Goal: Task Accomplishment & Management: Complete application form

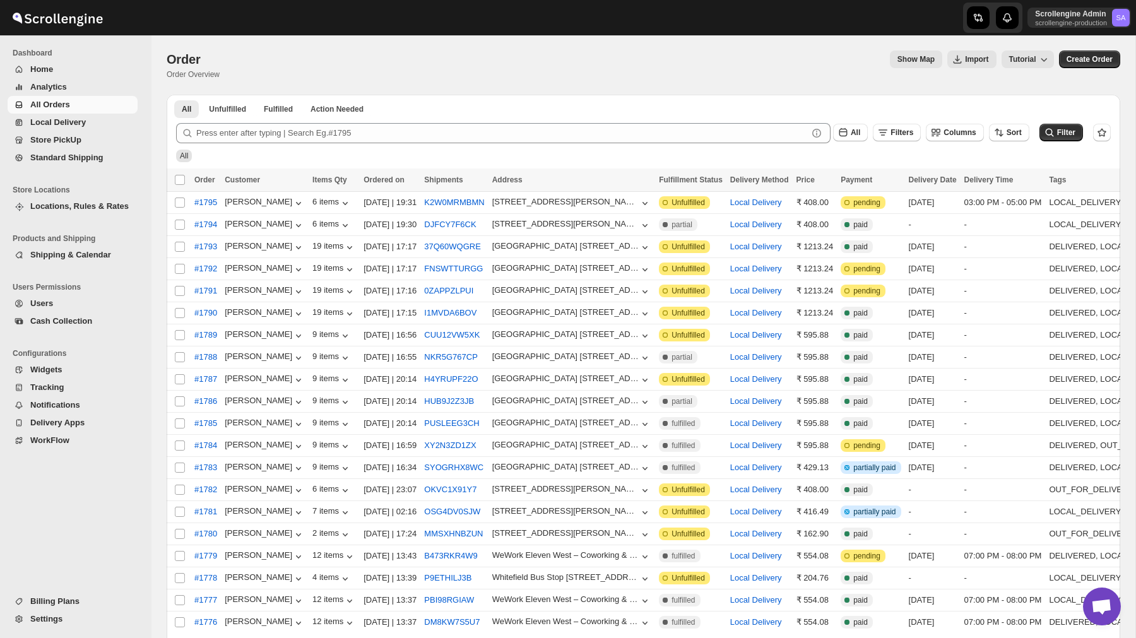
click at [56, 601] on span "Billing Plans" at bounding box center [54, 600] width 49 height 9
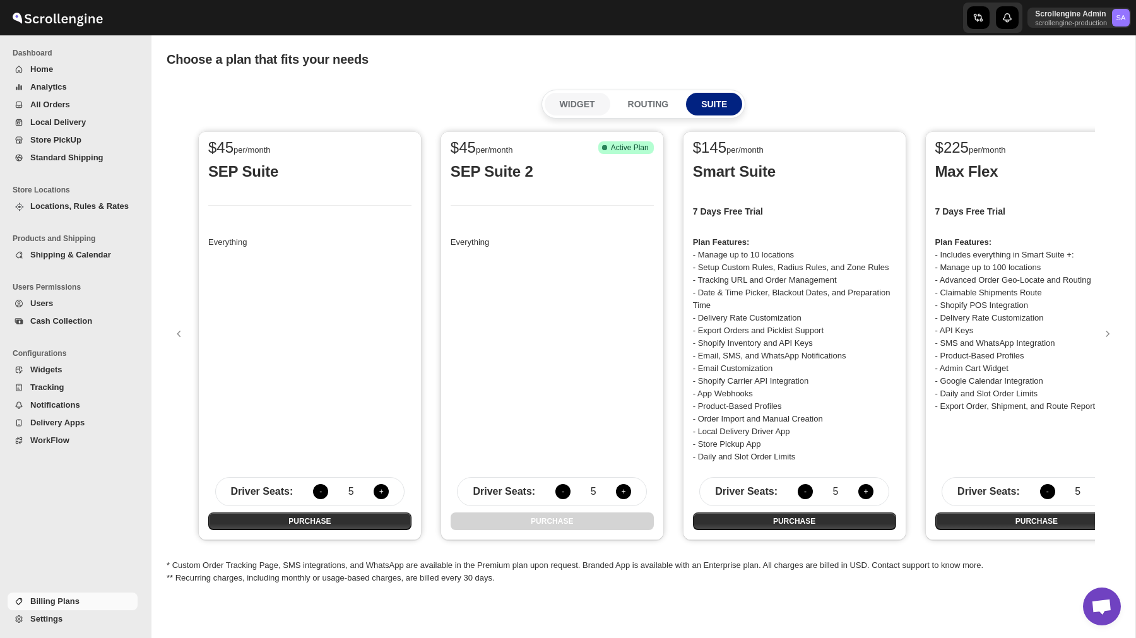
click at [573, 106] on p "WIDGET" at bounding box center [577, 104] width 35 height 13
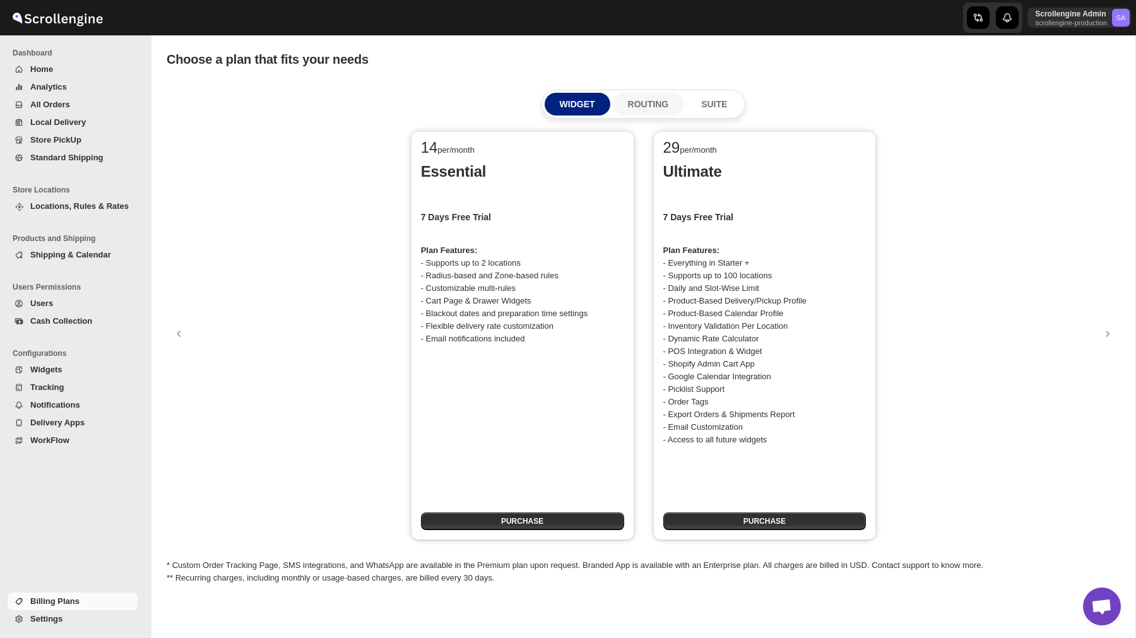
click at [649, 103] on p "ROUTING" at bounding box center [648, 104] width 41 height 13
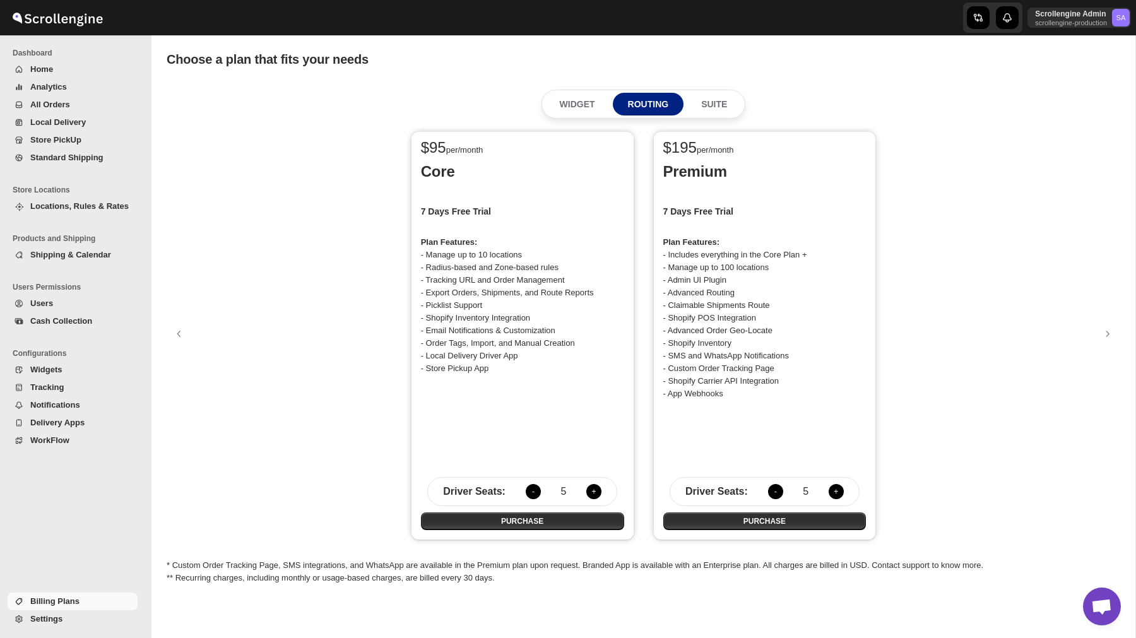
click at [534, 480] on div "Driver Seats : - 5 +" at bounding box center [522, 491] width 190 height 29
click at [534, 487] on button "-" at bounding box center [533, 491] width 15 height 15
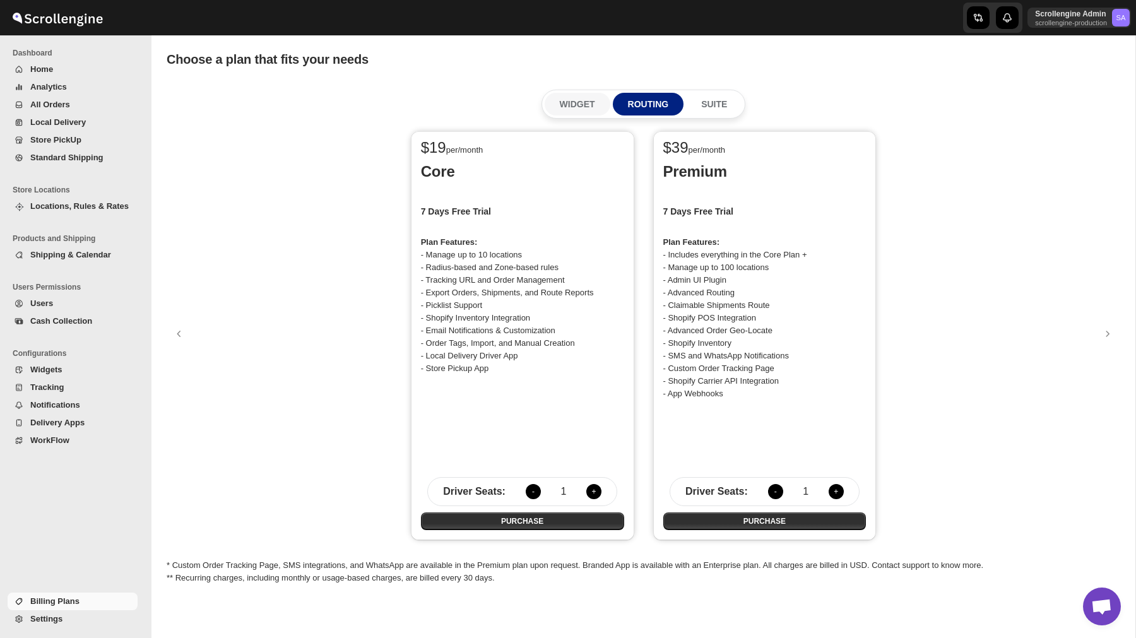
click at [578, 105] on p "WIDGET" at bounding box center [577, 104] width 35 height 13
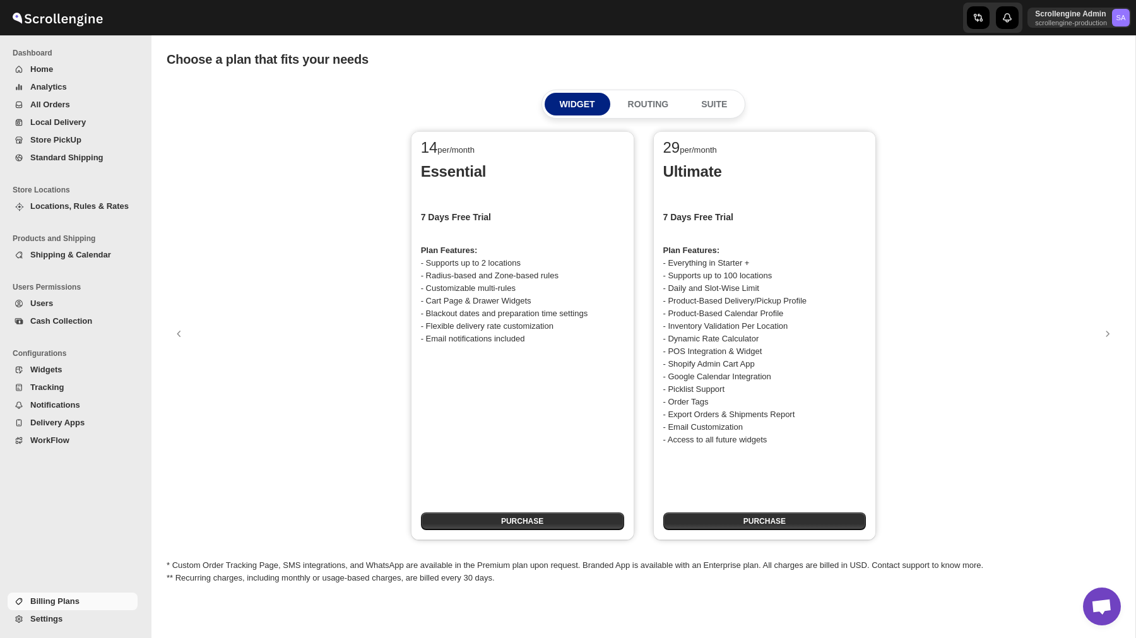
click at [454, 171] on p "Essential" at bounding box center [522, 172] width 203 height 20
copy p "Essential"
click at [682, 174] on p "Ultimate" at bounding box center [764, 172] width 203 height 20
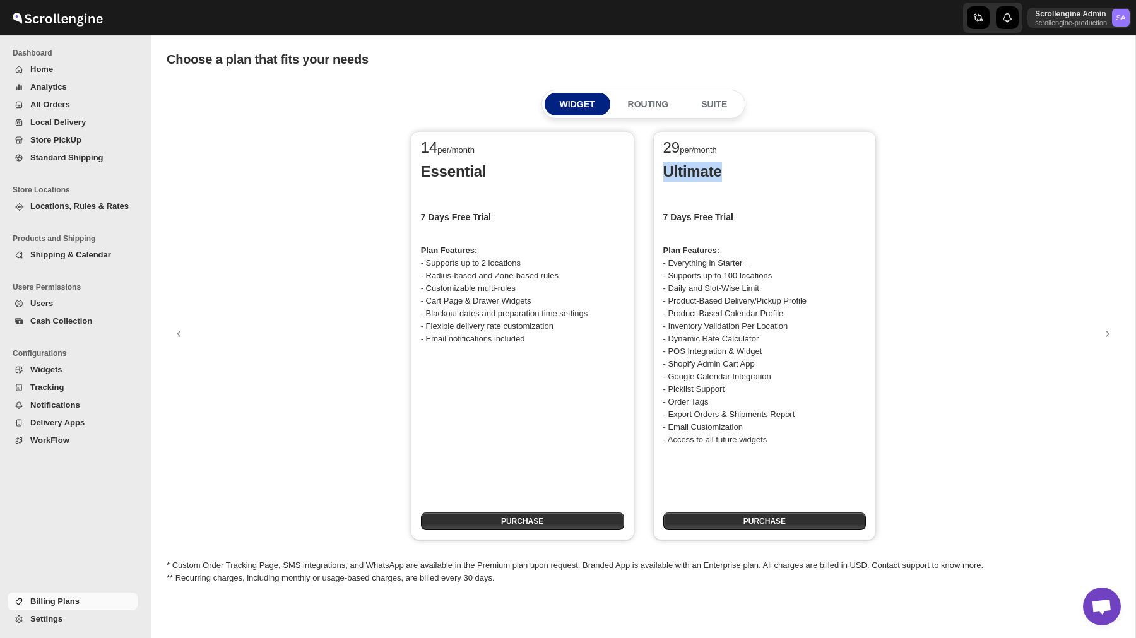
copy p "Ultimate"
click at [709, 107] on p "SUITE" at bounding box center [714, 104] width 26 height 13
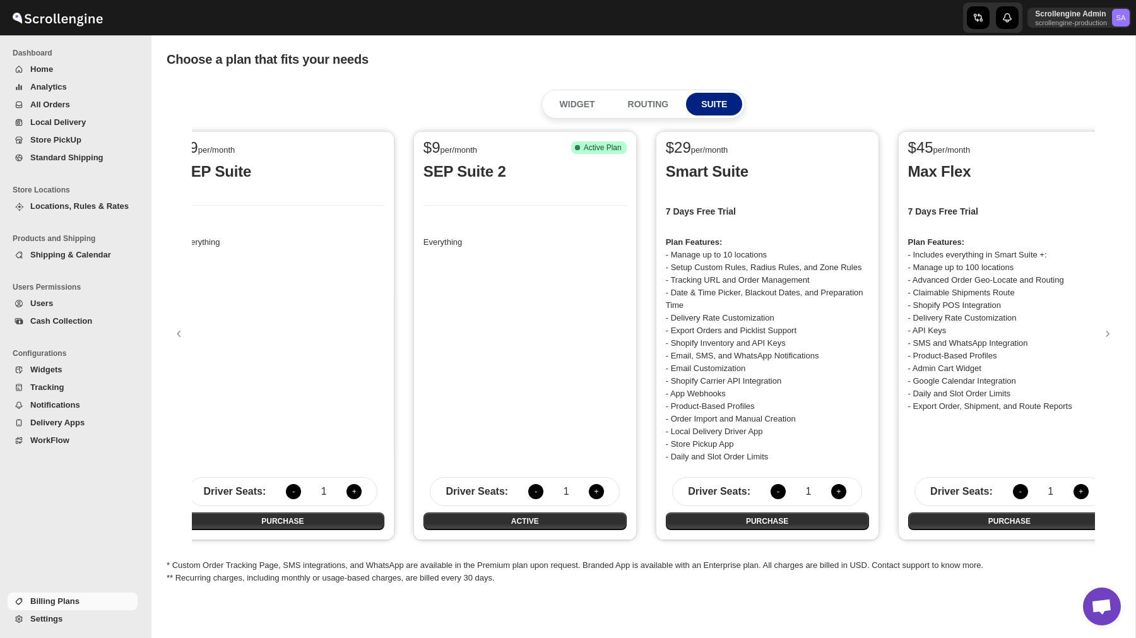
scroll to position [0, 59]
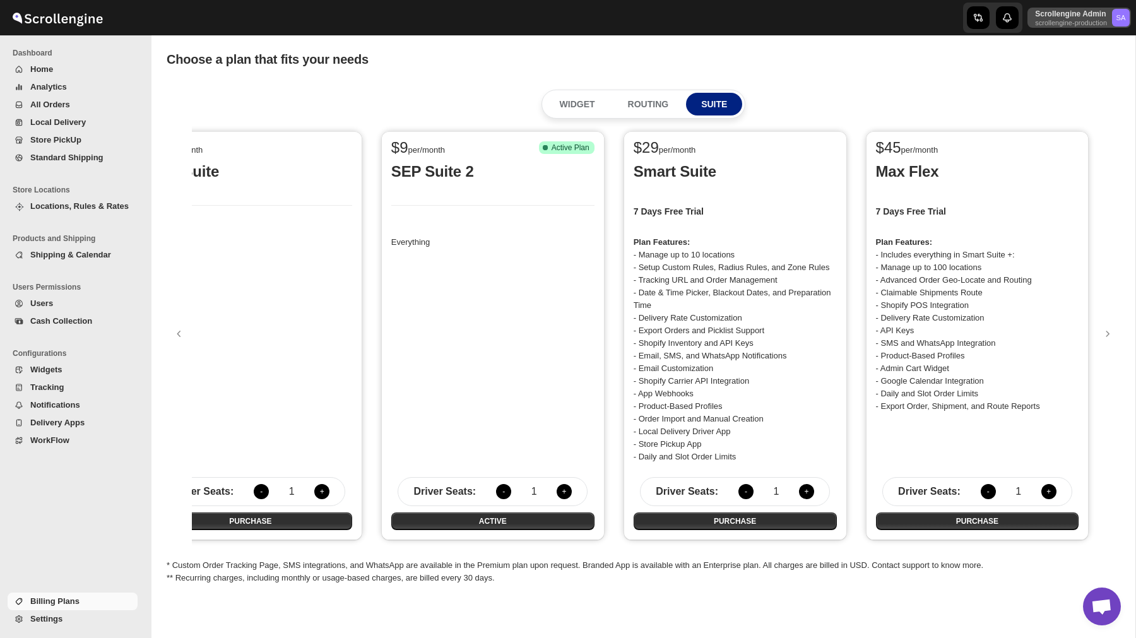
click at [1070, 19] on p "scrollengine-production" at bounding box center [1071, 23] width 72 height 8
click at [1084, 118] on span "Organizations" at bounding box center [1098, 116] width 50 height 9
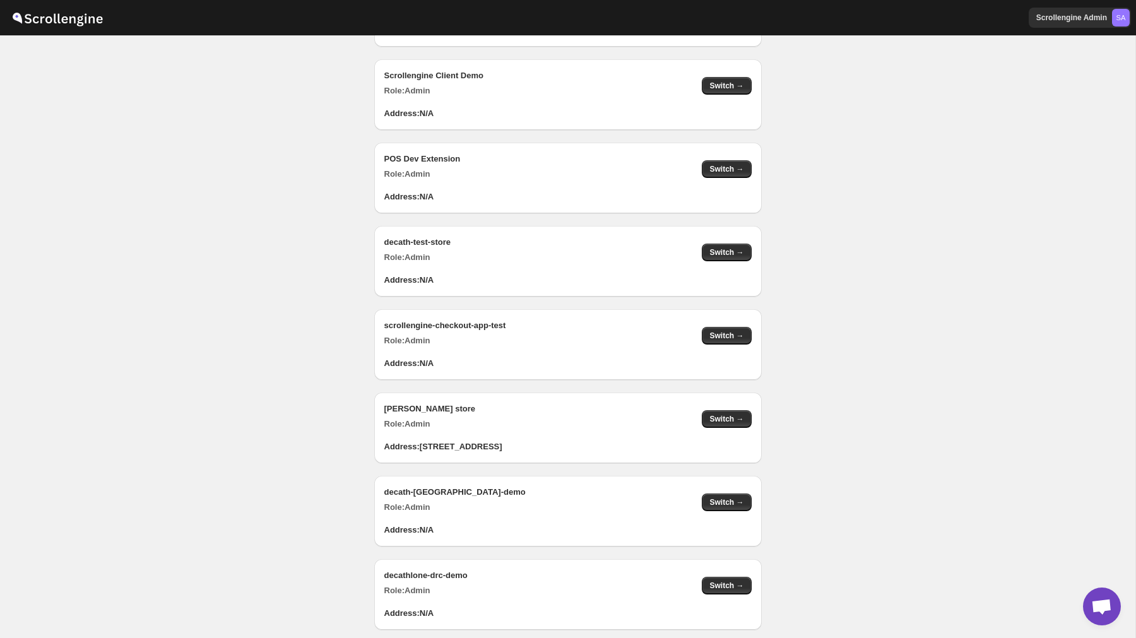
scroll to position [1813, 0]
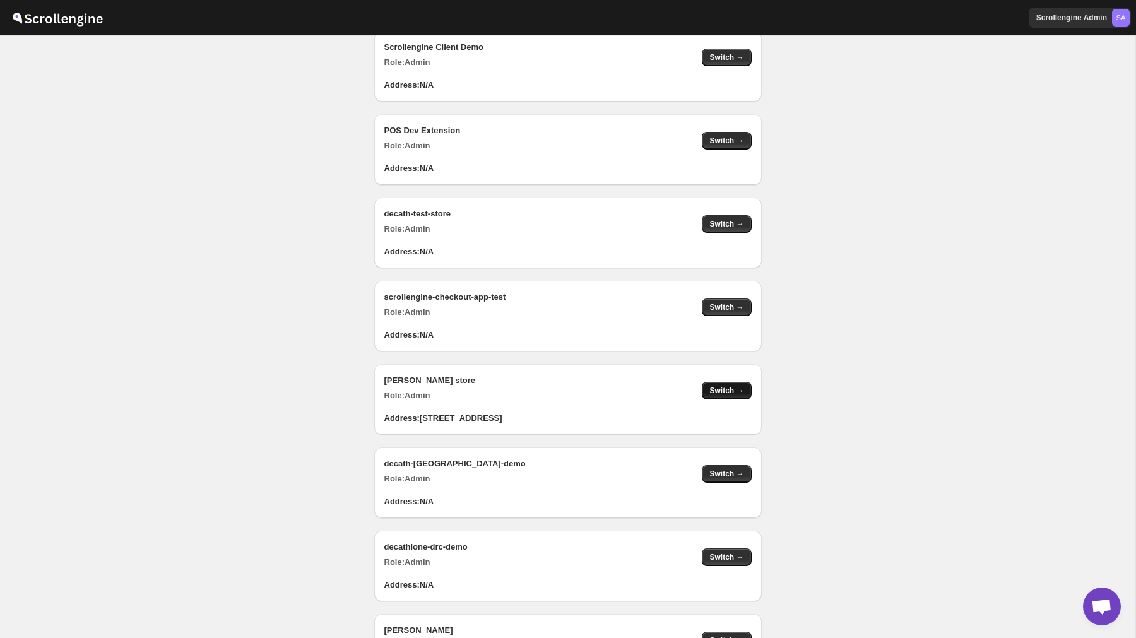
click at [718, 385] on button "Switch →" at bounding box center [726, 391] width 49 height 18
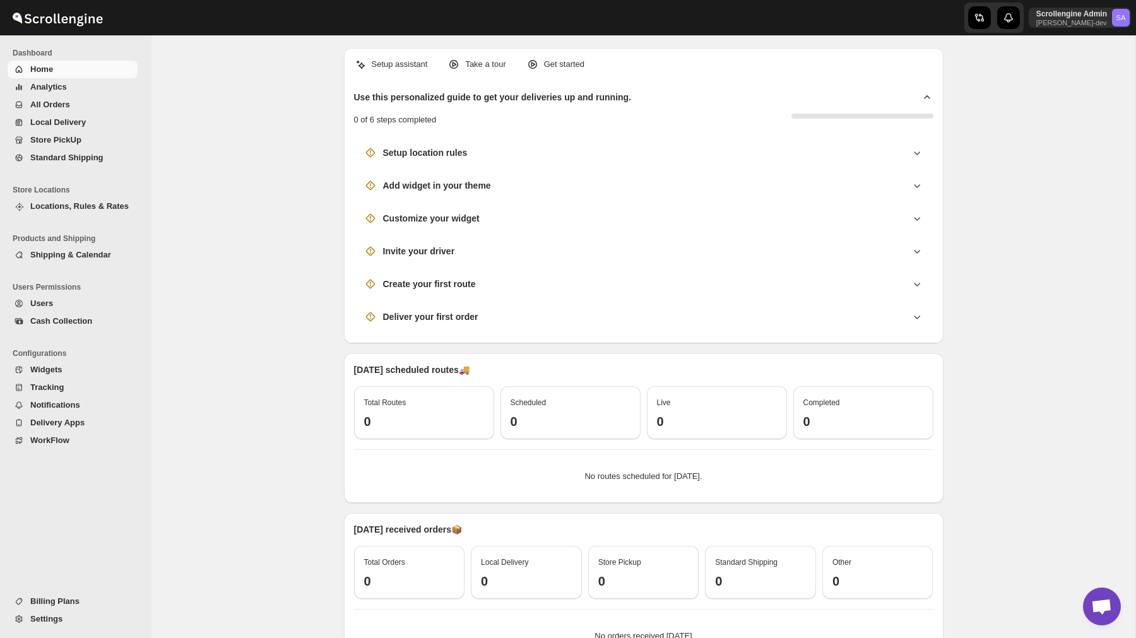
click at [76, 600] on span "Billing Plans" at bounding box center [54, 600] width 49 height 9
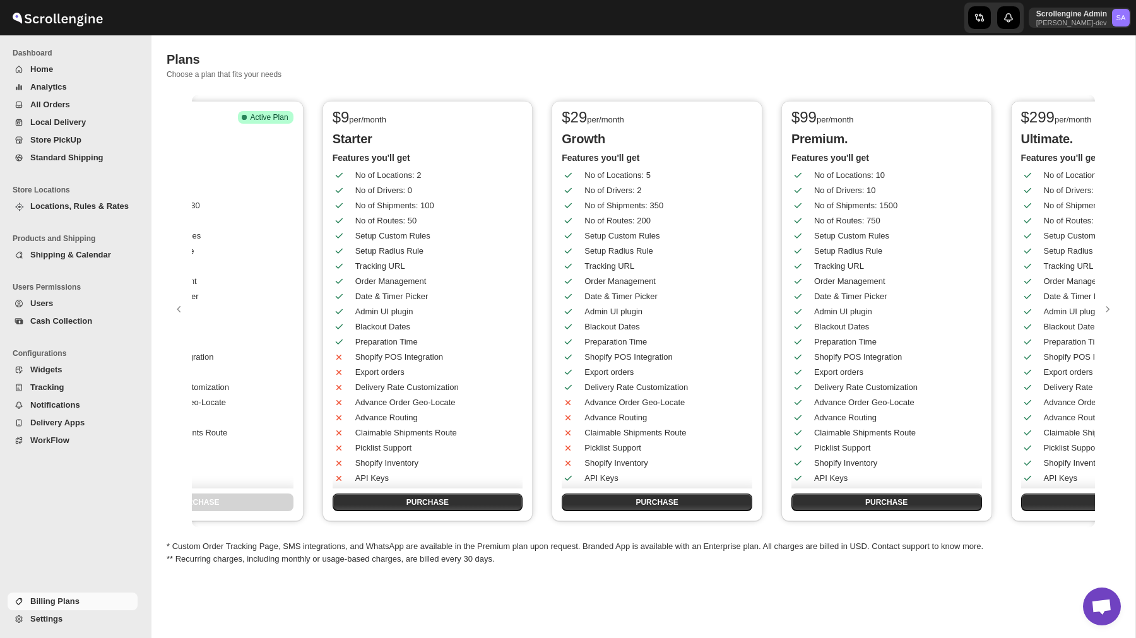
scroll to position [0, 109]
click at [762, 255] on div "$ 0 Free Success Complete Active Plan Free Features you'll get No of Locations:…" at bounding box center [643, 311] width 903 height 433
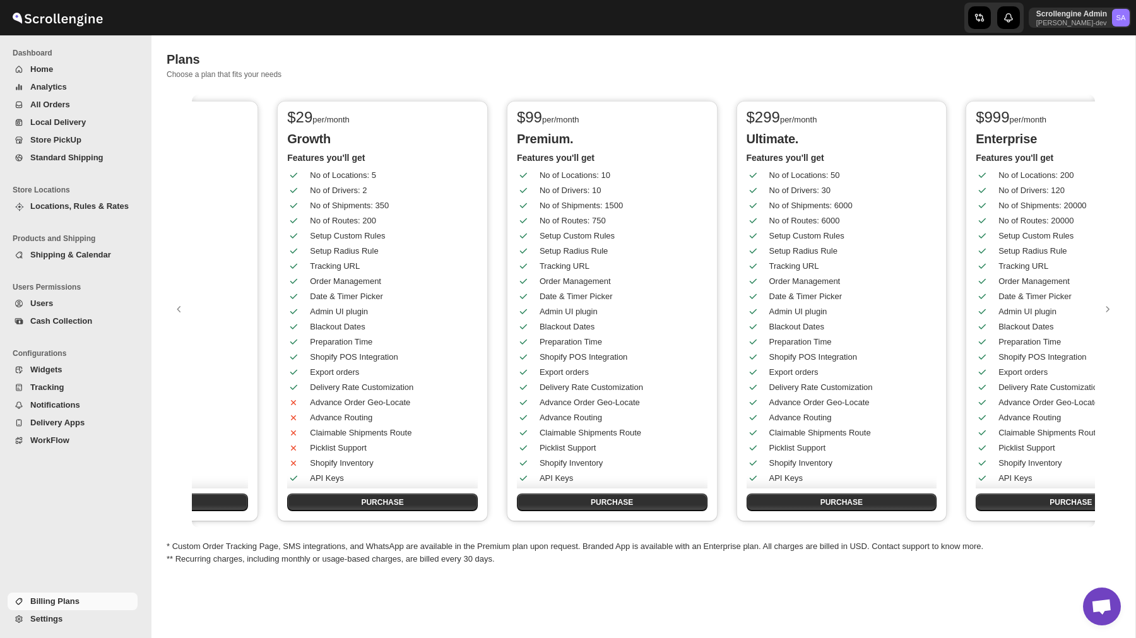
scroll to position [0, 379]
click at [1060, 24] on p "nawneet-dev" at bounding box center [1071, 23] width 71 height 8
click at [1085, 134] on span "Logout" at bounding box center [1085, 138] width 25 height 9
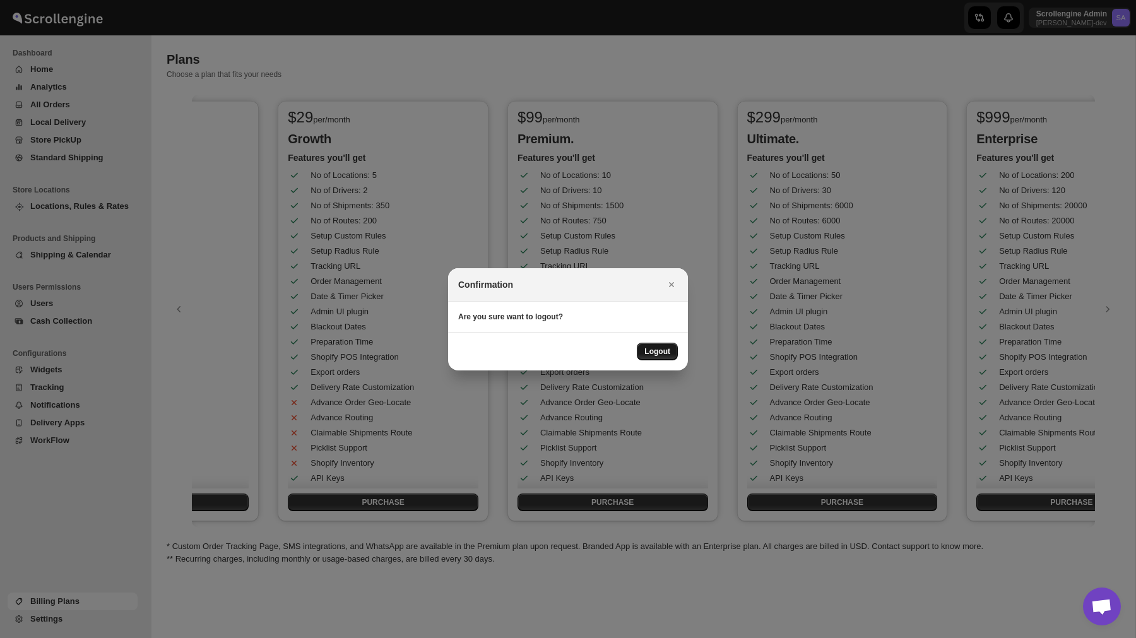
click at [656, 350] on span "Logout" at bounding box center [657, 351] width 26 height 10
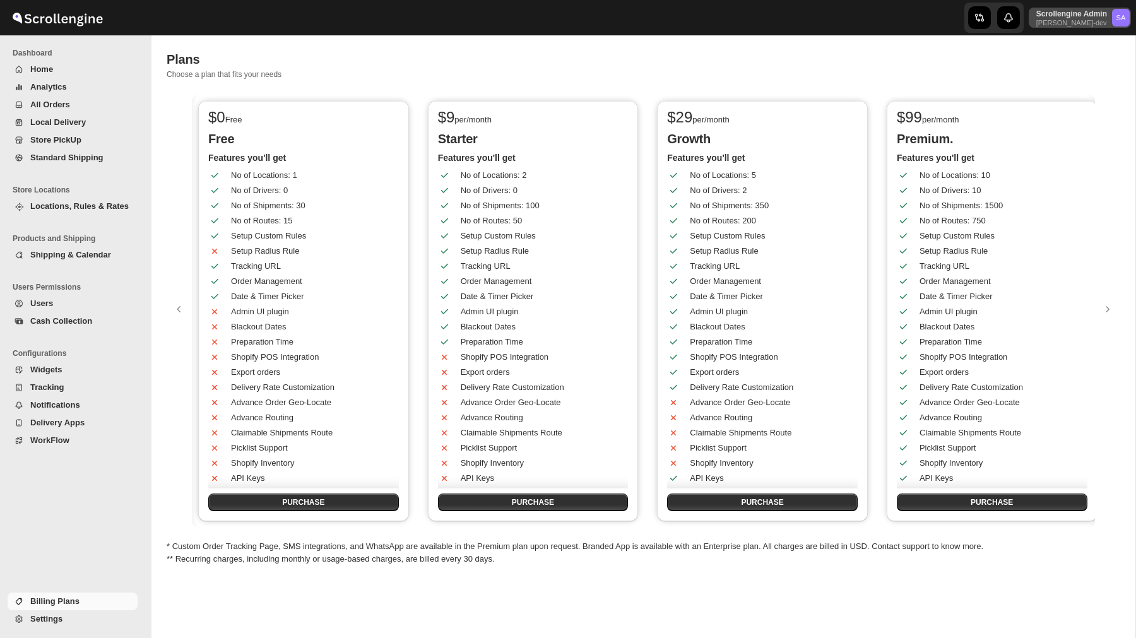
click at [1073, 20] on p "nawneet-dev" at bounding box center [1071, 23] width 71 height 8
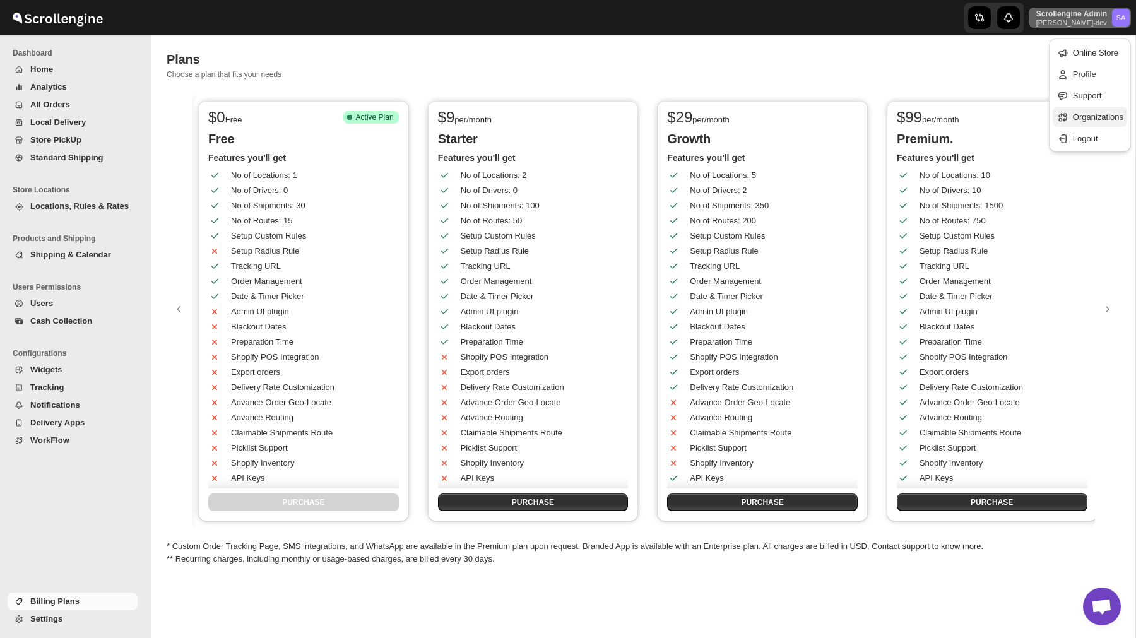
click at [1088, 112] on span "Organizations" at bounding box center [1098, 116] width 50 height 9
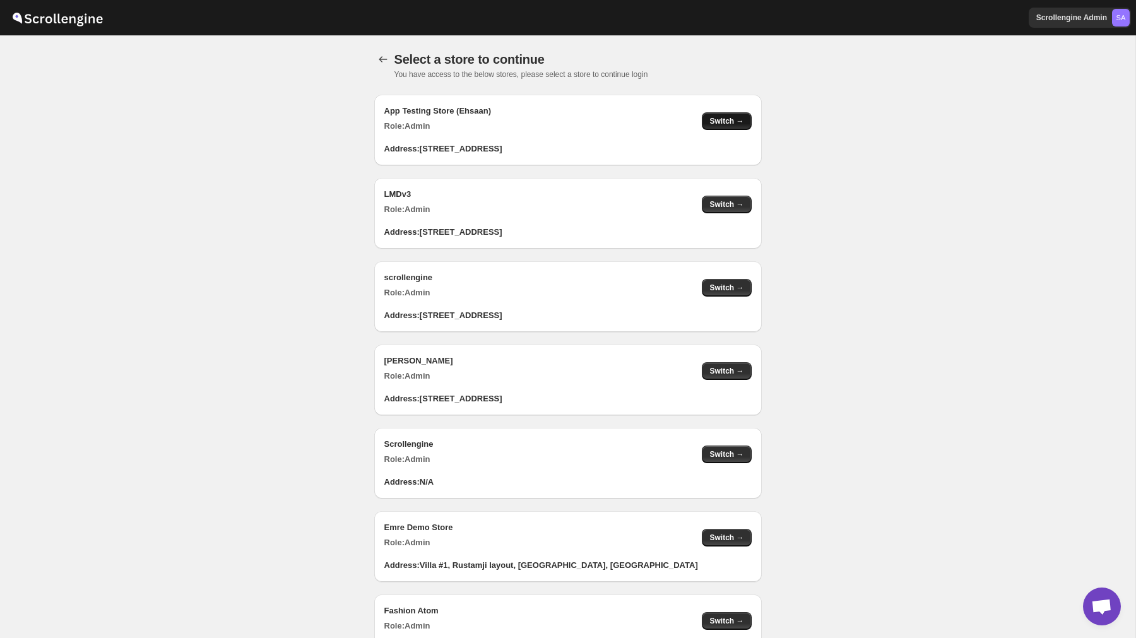
click at [734, 124] on span "Switch →" at bounding box center [726, 121] width 34 height 10
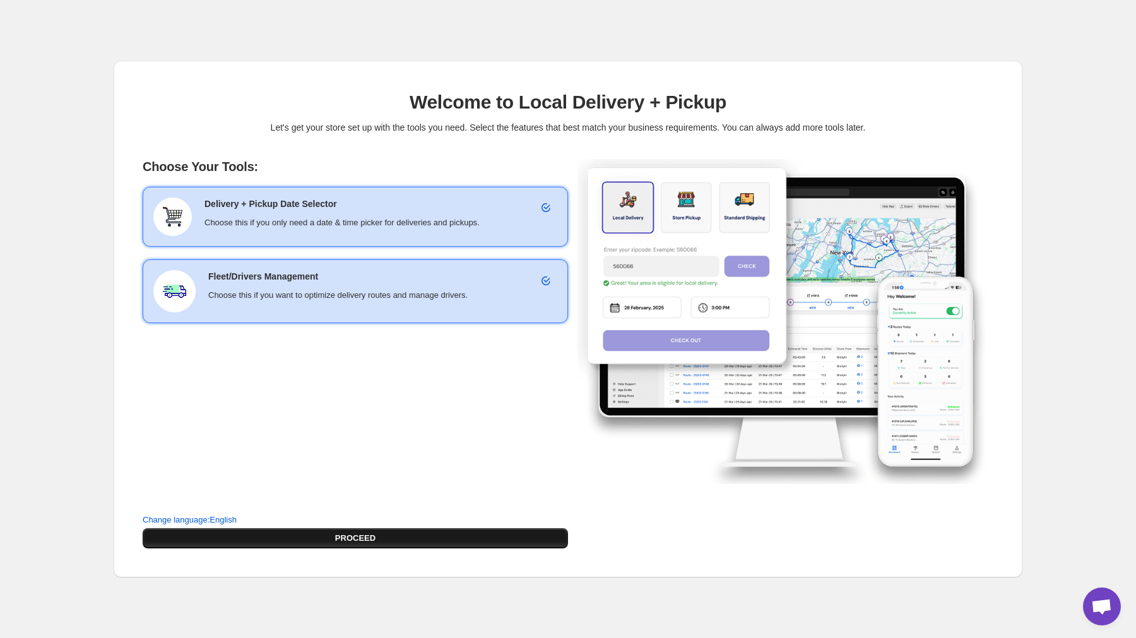
click at [356, 529] on button "PROCEED" at bounding box center [355, 538] width 425 height 20
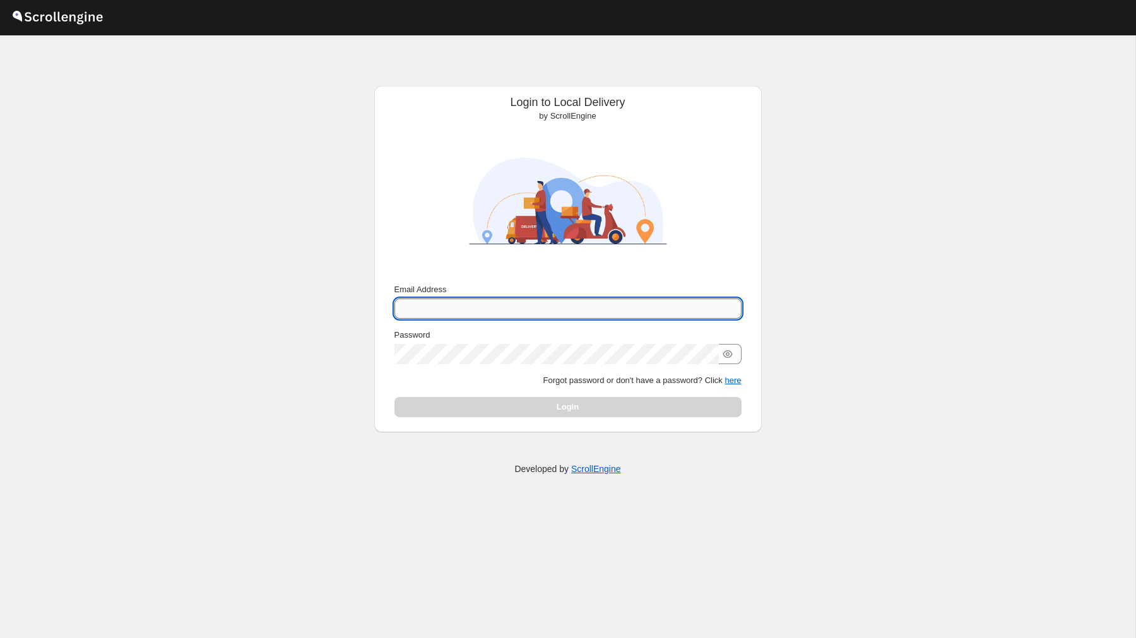
click at [503, 298] on input "Email Address" at bounding box center [567, 308] width 347 height 20
type input "[PERSON_NAME][EMAIL_ADDRESS][DOMAIN_NAME]"
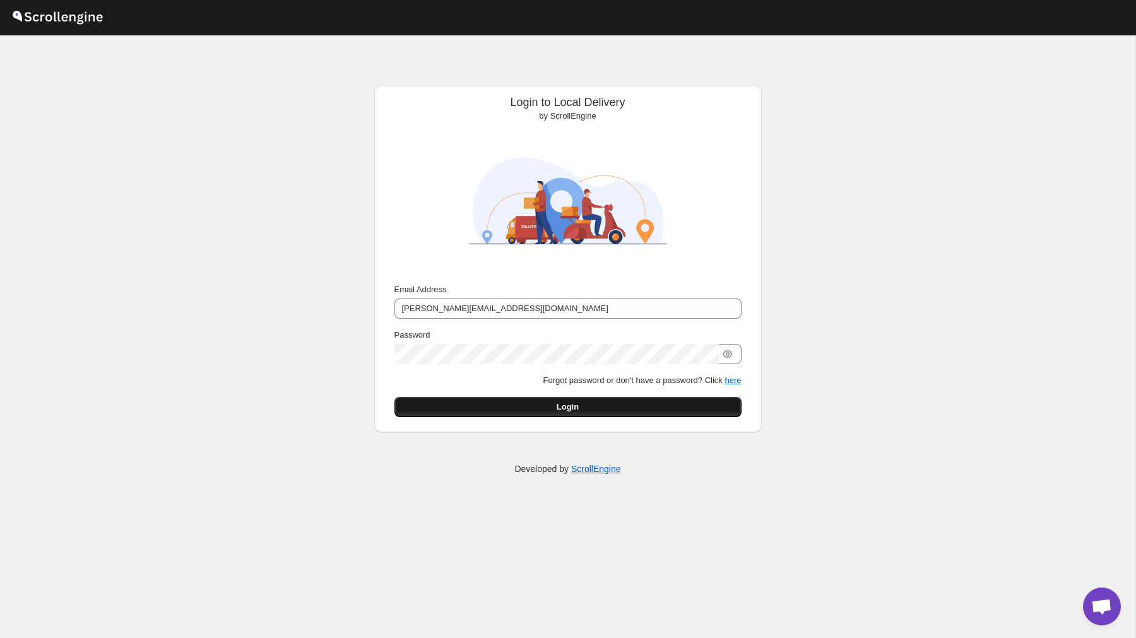
click at [551, 404] on button "Login" at bounding box center [567, 407] width 347 height 20
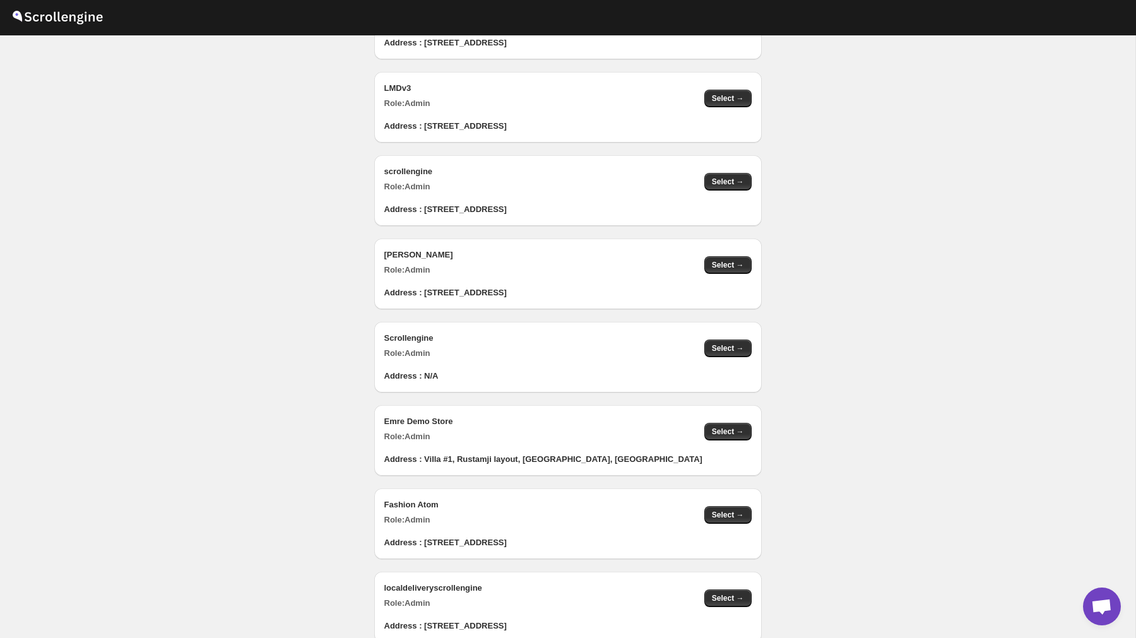
scroll to position [156, 0]
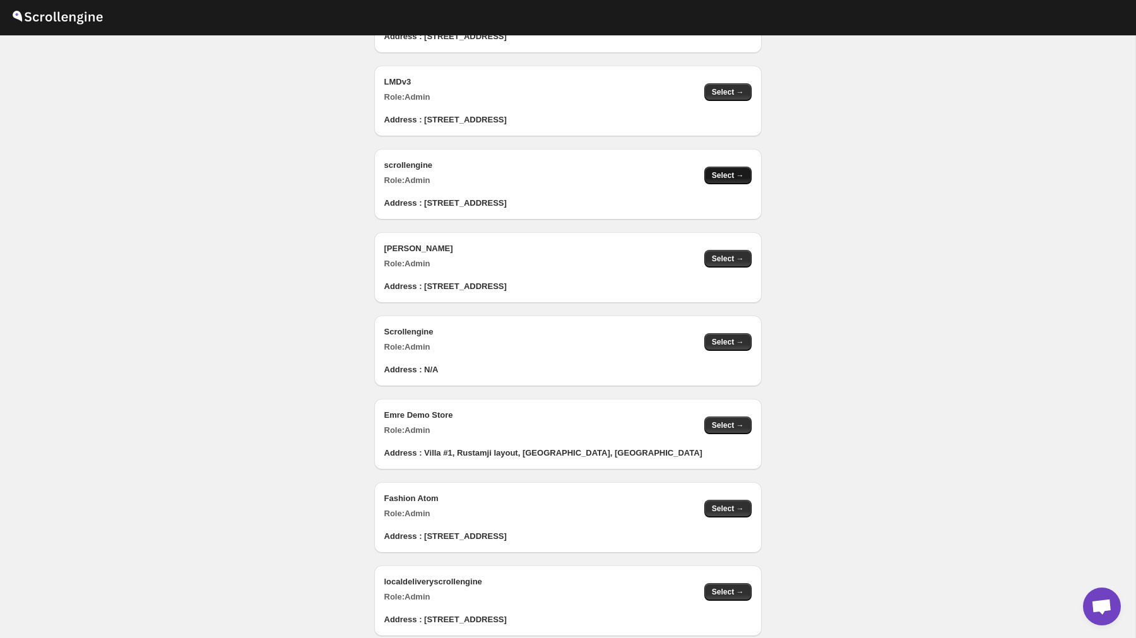
click at [729, 176] on span "Select →" at bounding box center [728, 175] width 32 height 10
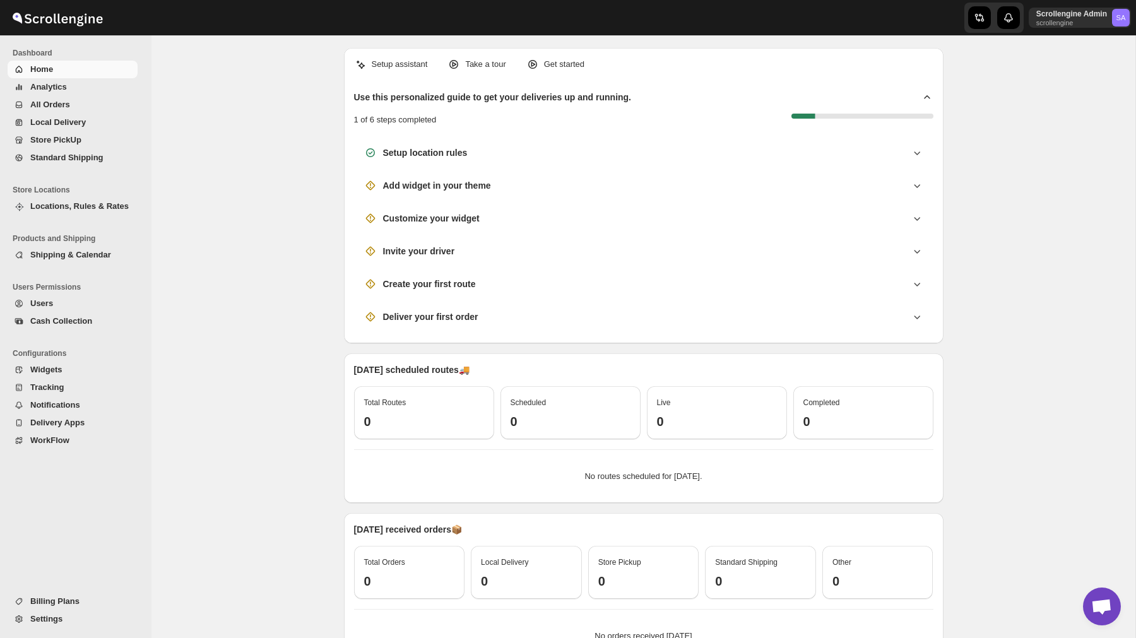
click at [59, 605] on span "Billing Plans" at bounding box center [54, 600] width 49 height 9
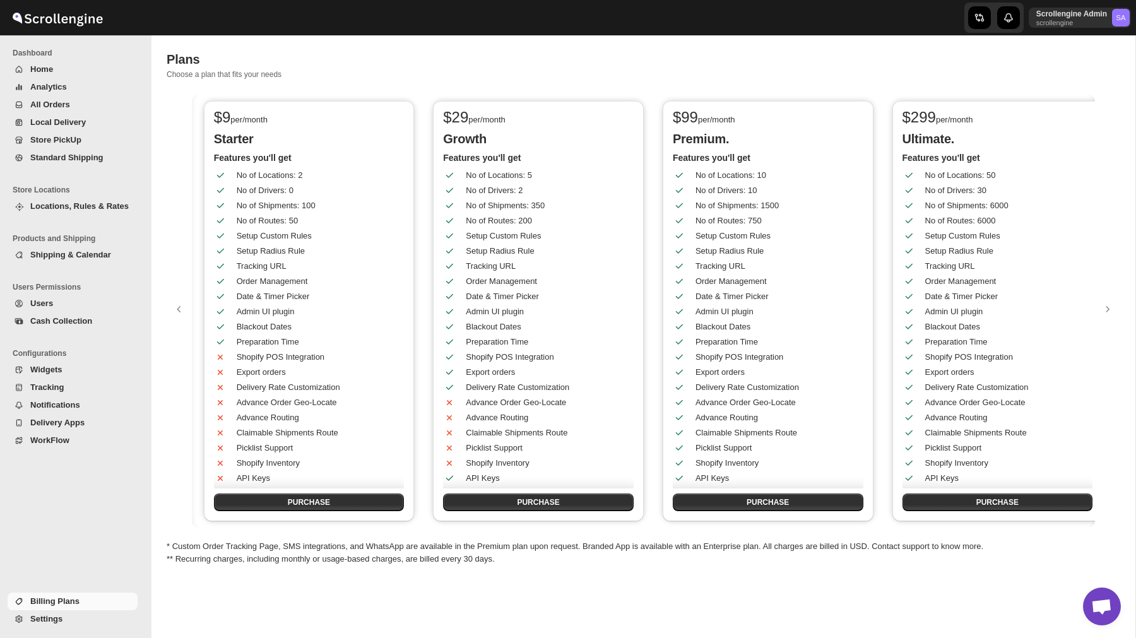
scroll to position [0, 225]
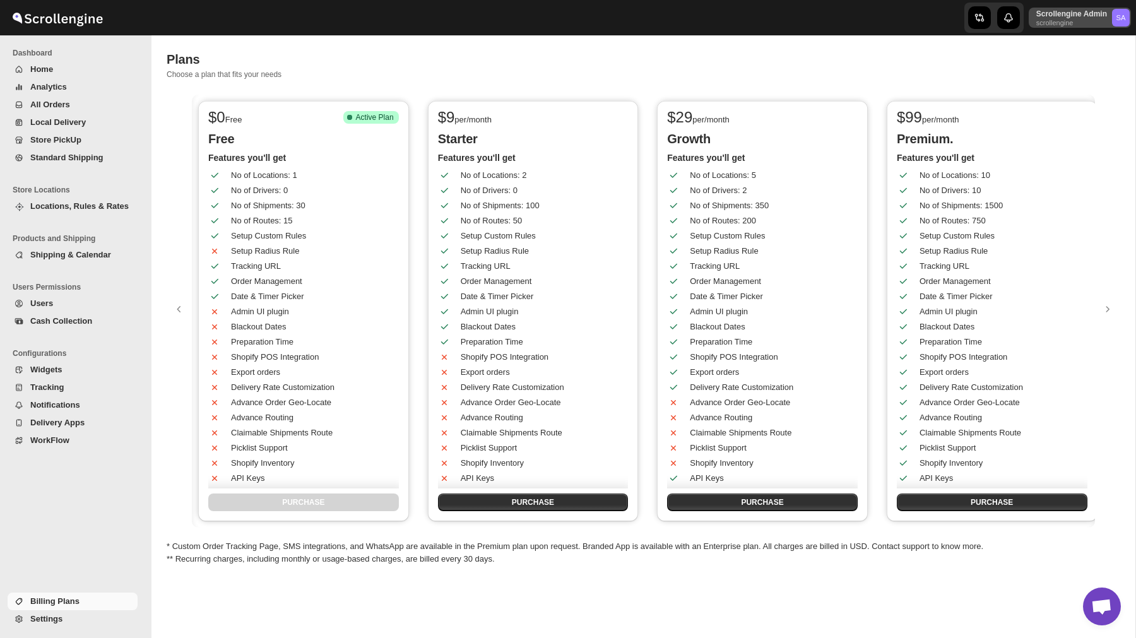
click at [1063, 20] on p "scrollengine" at bounding box center [1071, 23] width 71 height 8
click at [1073, 113] on span "Organizations" at bounding box center [1098, 116] width 50 height 9
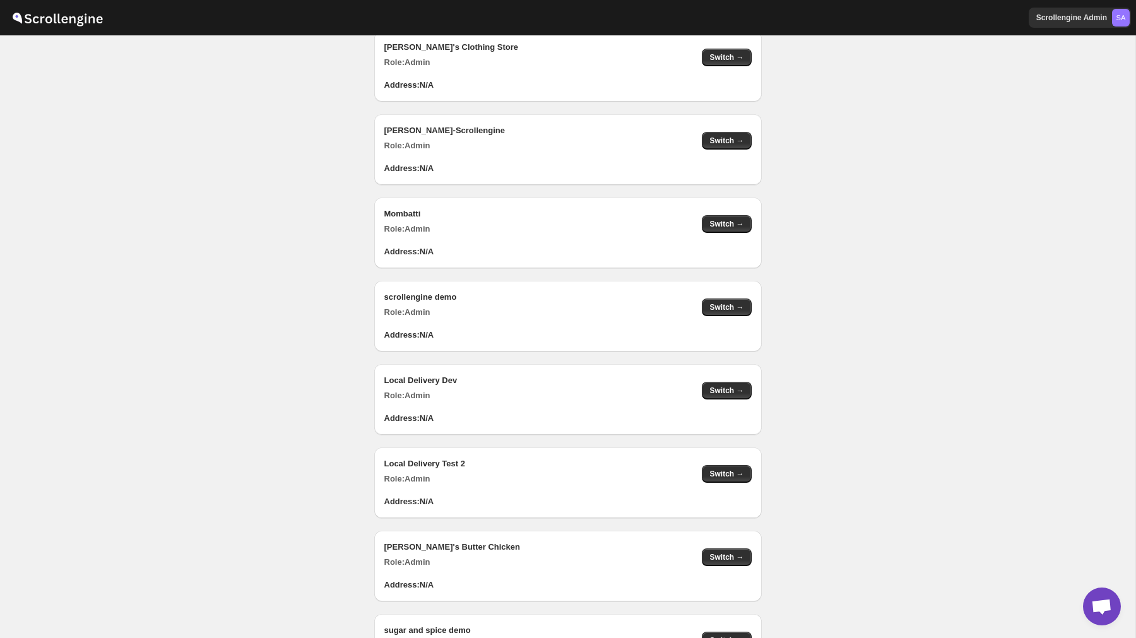
scroll to position [815, 0]
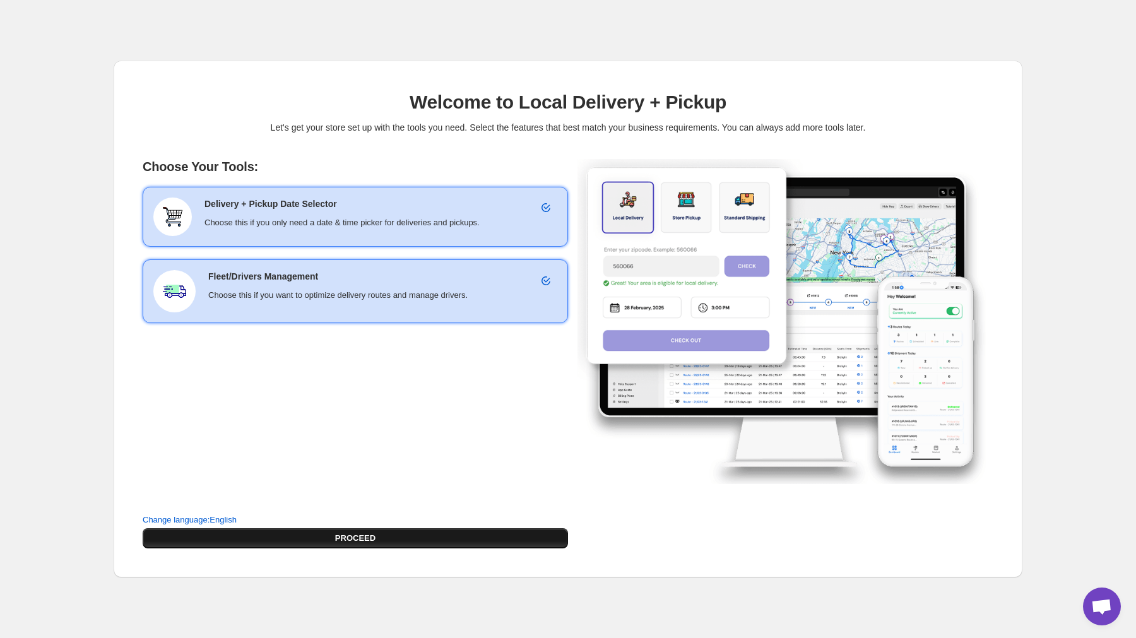
click at [402, 541] on button "PROCEED" at bounding box center [355, 538] width 425 height 20
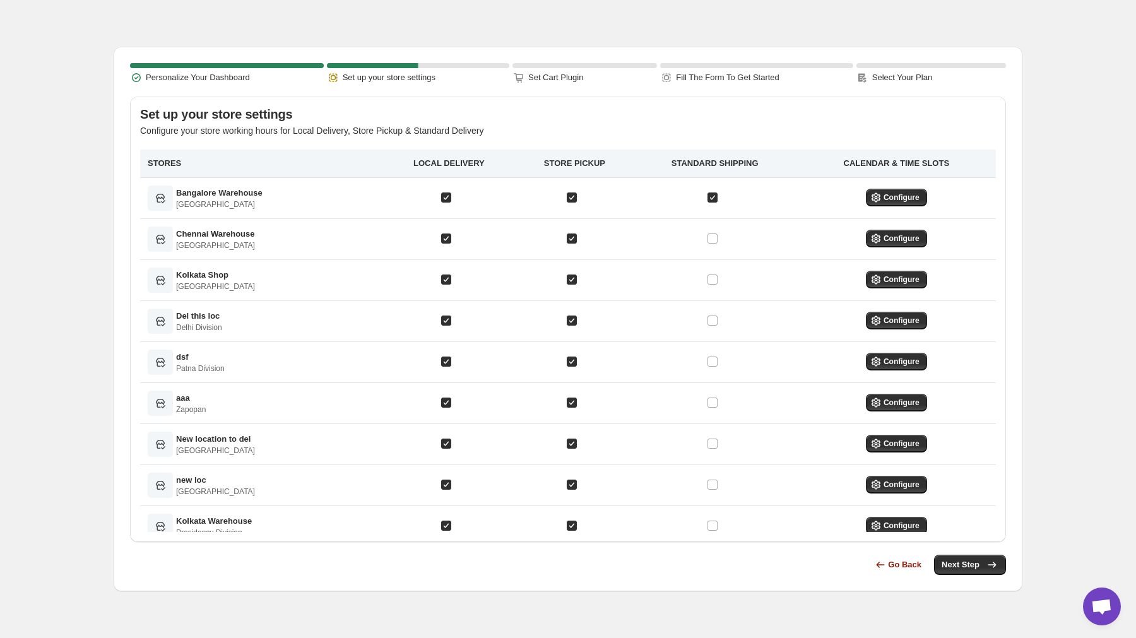
scroll to position [55, 0]
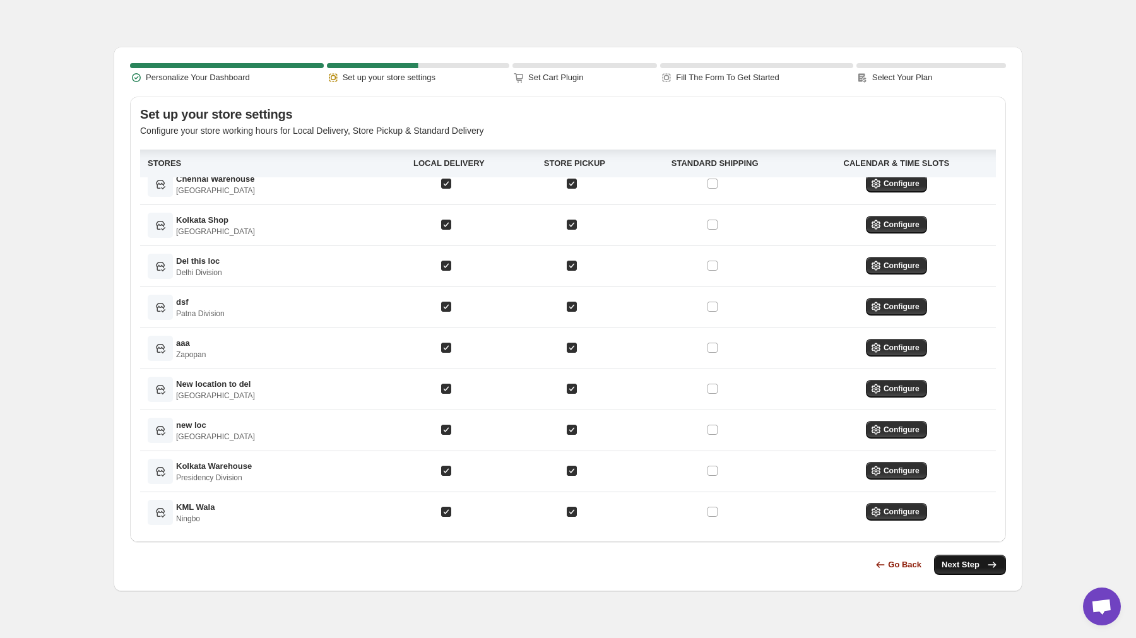
click at [967, 563] on span "Next Step" at bounding box center [969, 564] width 57 height 13
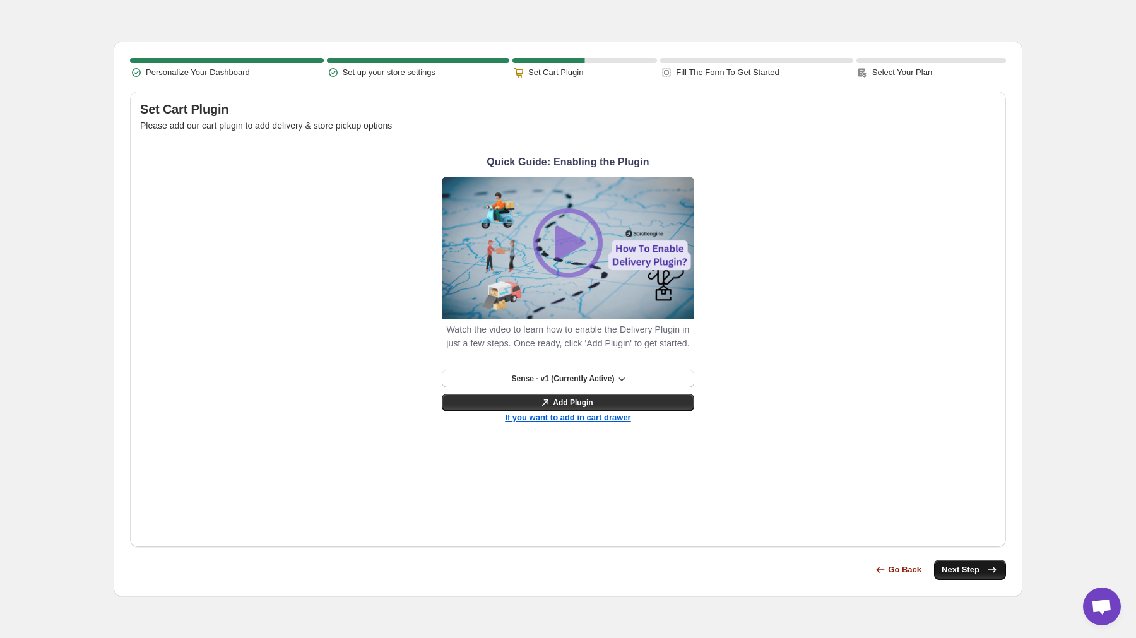
click at [964, 570] on span "Next Step" at bounding box center [969, 569] width 57 height 13
select select "no"
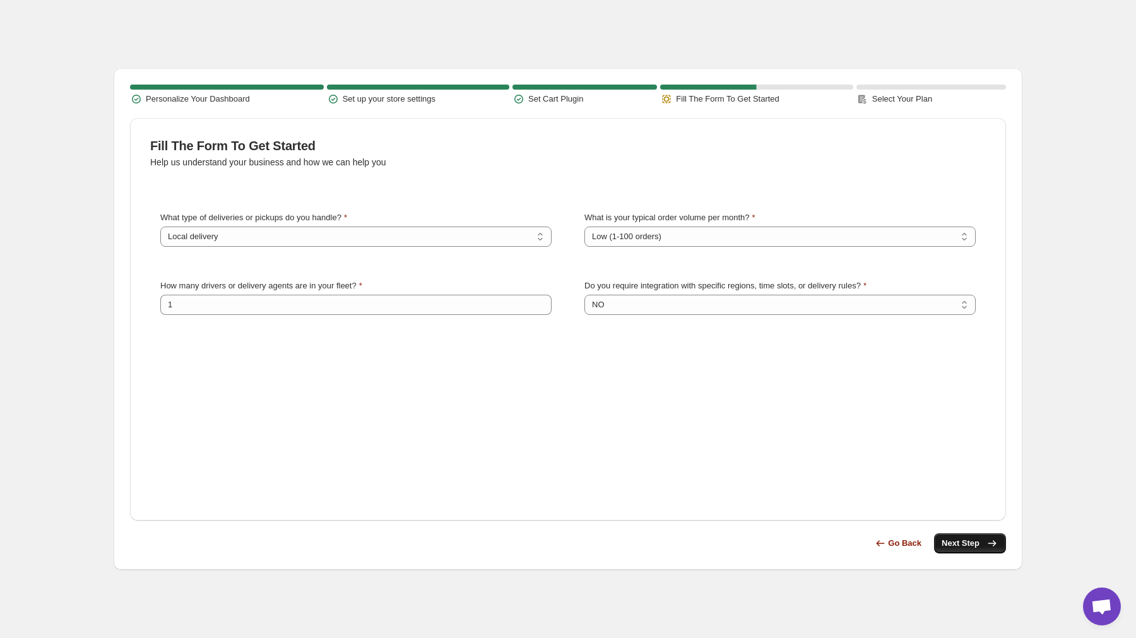
click at [967, 551] on button "Next Step" at bounding box center [970, 543] width 72 height 20
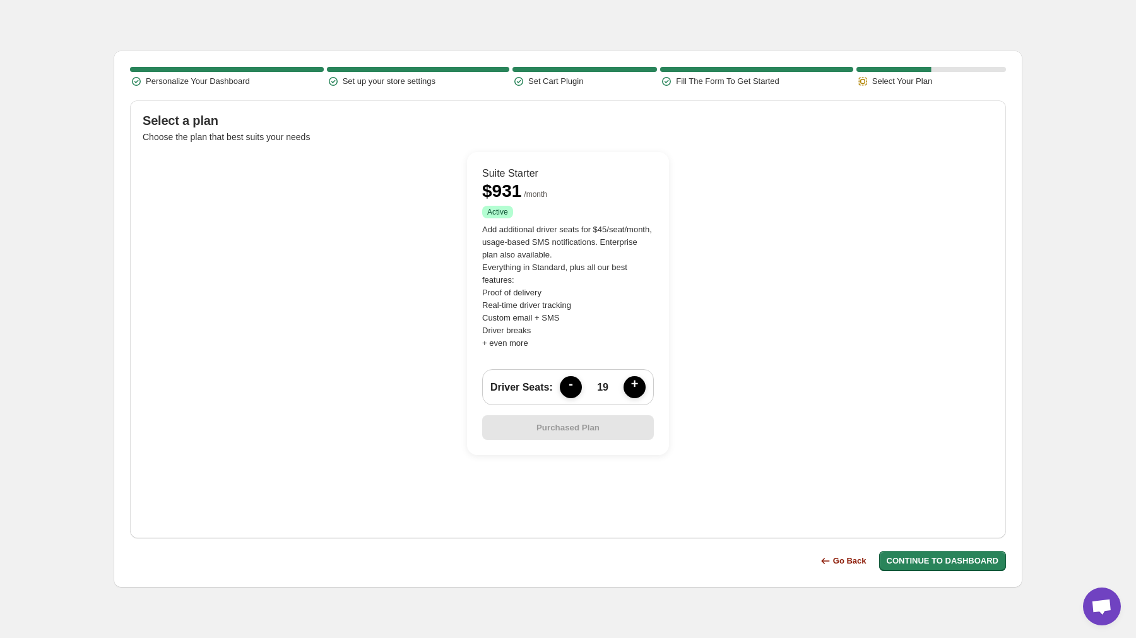
click at [569, 383] on span "-" at bounding box center [570, 387] width 15 height 21
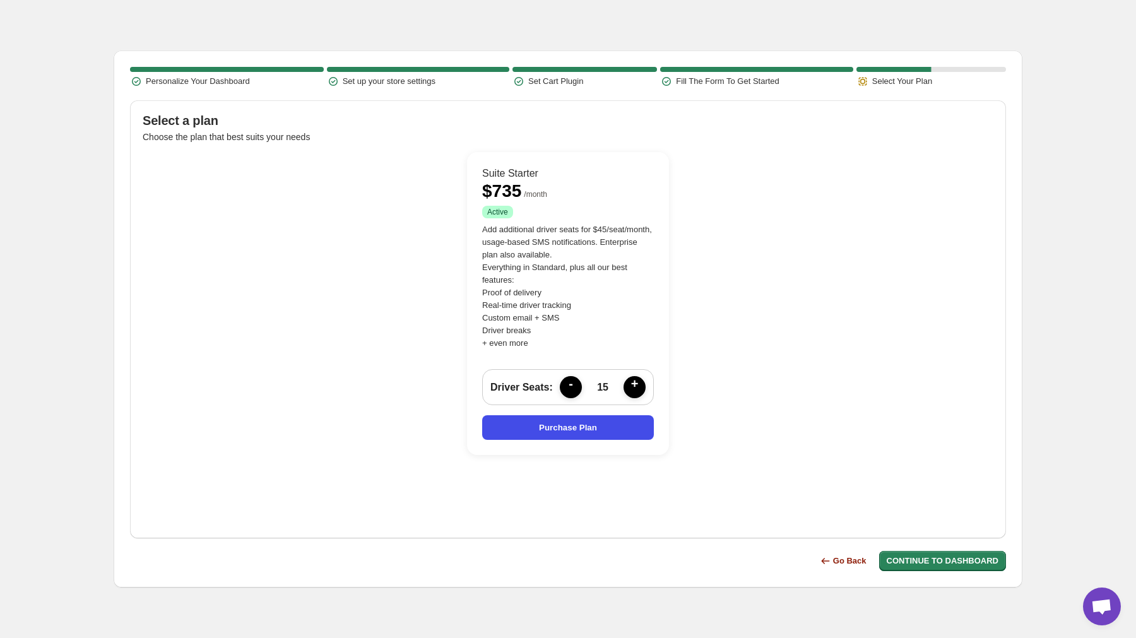
click at [569, 383] on span "-" at bounding box center [570, 387] width 15 height 21
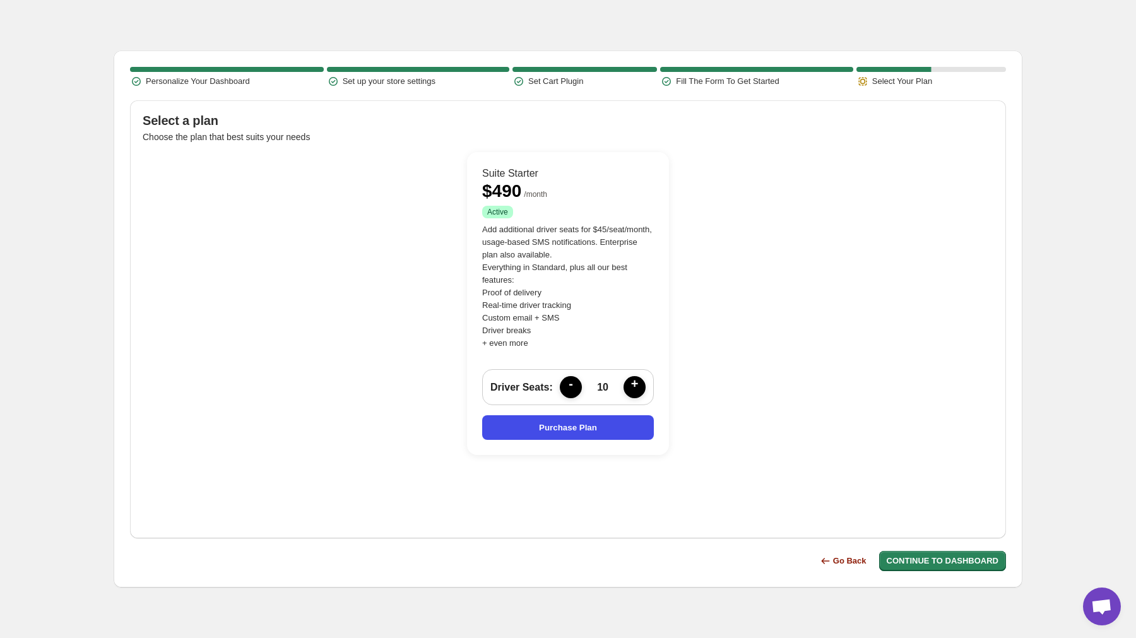
click at [569, 383] on span "-" at bounding box center [570, 387] width 15 height 21
click at [569, 383] on span "-" at bounding box center [576, 387] width 15 height 21
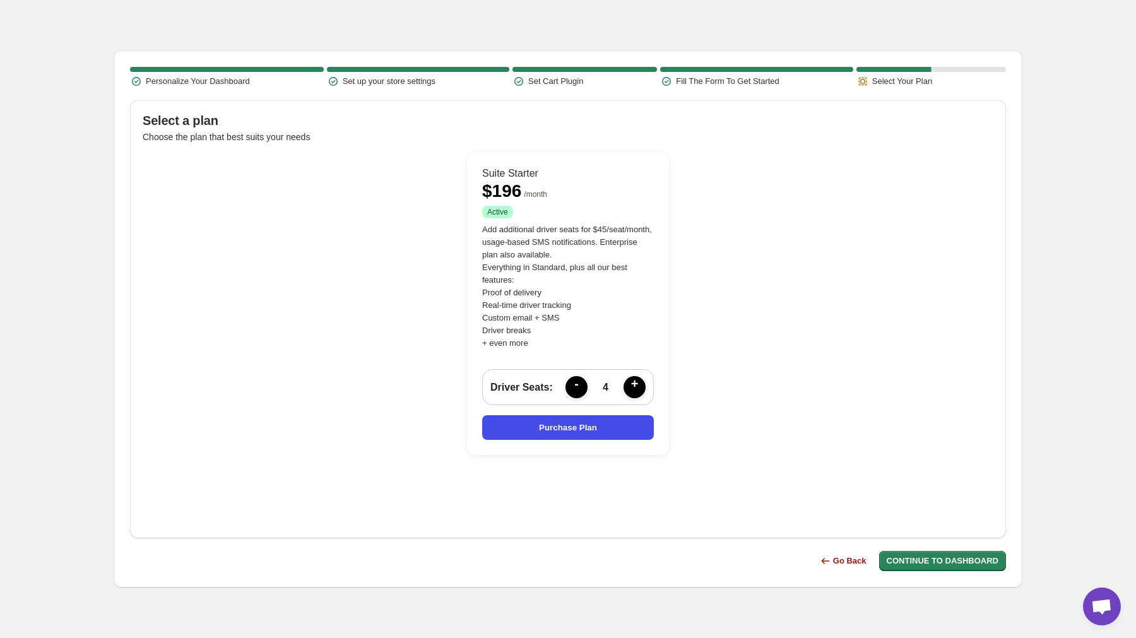
click at [569, 383] on span "-" at bounding box center [576, 387] width 15 height 21
click at [569, 383] on button "-" at bounding box center [576, 387] width 22 height 22
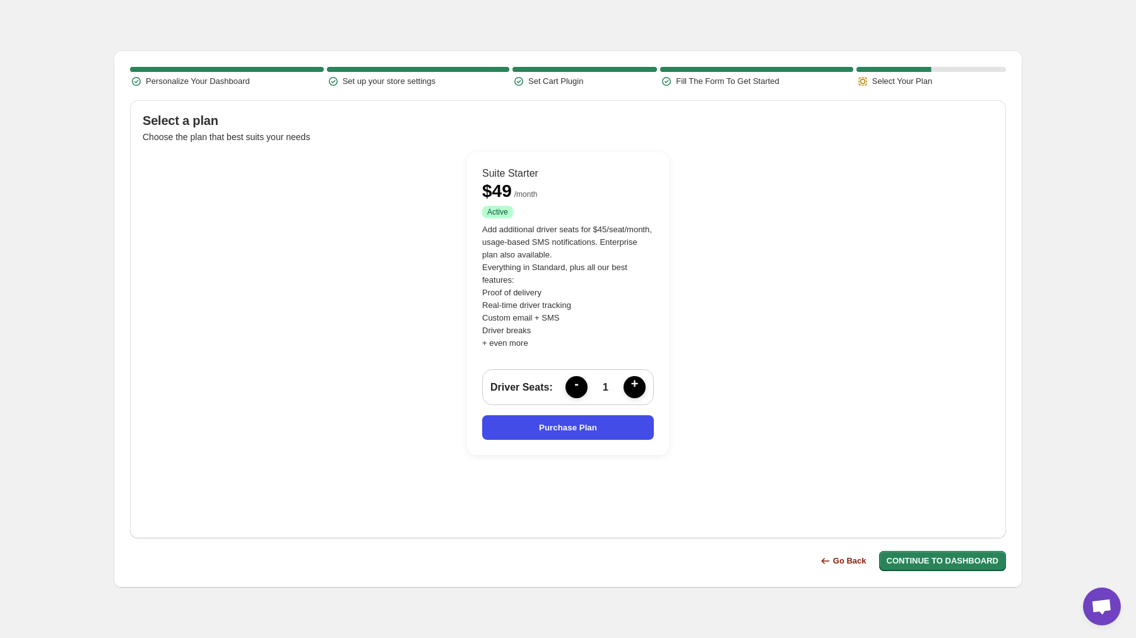
click at [569, 383] on button "-" at bounding box center [576, 387] width 22 height 22
click at [529, 137] on p "Choose the plan that best suits your needs" at bounding box center [568, 137] width 850 height 13
drag, startPoint x: 483, startPoint y: 192, endPoint x: 518, endPoint y: 192, distance: 34.7
click at [518, 192] on div "$ 49 / month" at bounding box center [568, 193] width 172 height 16
click at [509, 208] on span "Success Active" at bounding box center [497, 212] width 31 height 13
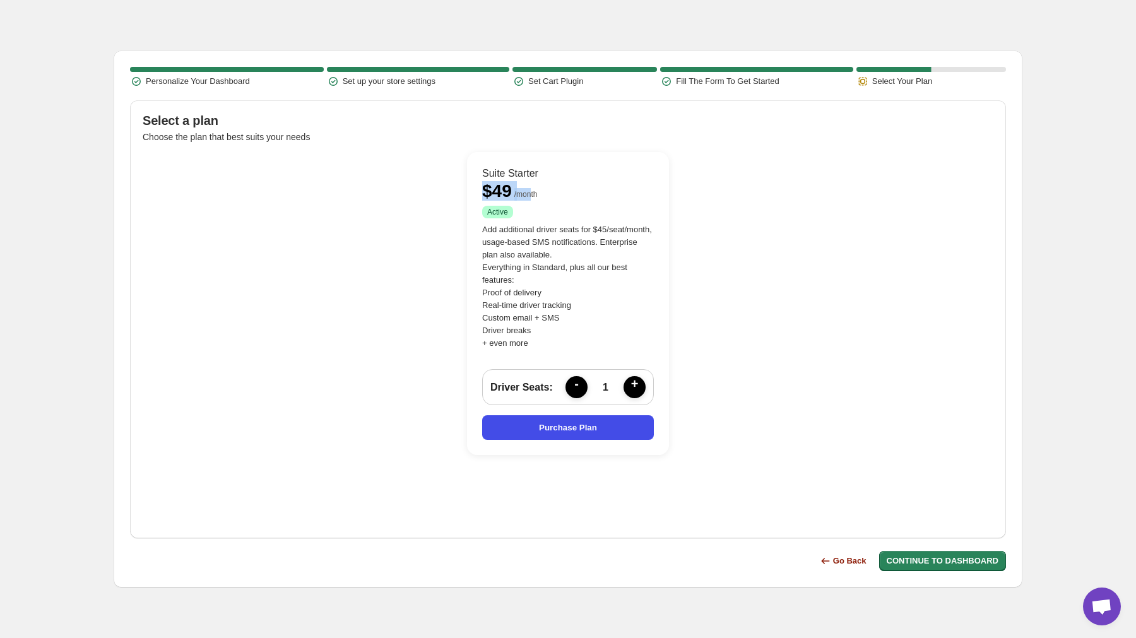
drag, startPoint x: 486, startPoint y: 191, endPoint x: 539, endPoint y: 191, distance: 53.0
click at [539, 191] on div "$ 49 / month" at bounding box center [568, 193] width 172 height 16
click at [486, 195] on p "$ 49" at bounding box center [497, 191] width 30 height 13
drag, startPoint x: 480, startPoint y: 189, endPoint x: 583, endPoint y: 189, distance: 103.5
click at [583, 189] on div "Suite Starter $ 49 / month Success Active Add additional driver seats for $45/s…" at bounding box center [568, 303] width 202 height 303
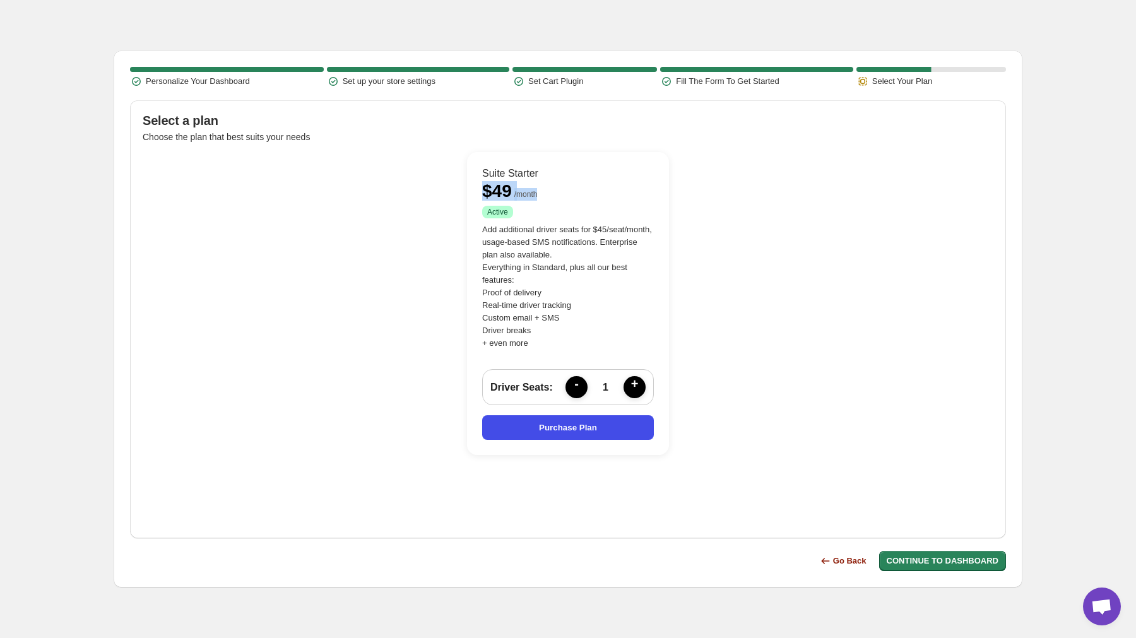
click at [484, 203] on div "Suite Starter $ 49 / month Success Active Add additional driver seats for $45/s…" at bounding box center [568, 303] width 202 height 303
drag, startPoint x: 482, startPoint y: 203, endPoint x: 524, endPoint y: 203, distance: 41.6
click at [524, 203] on div "Suite Starter $ 49 / month Success Active Add additional driver seats for $45/s…" at bounding box center [568, 303] width 202 height 303
click at [505, 197] on p "$ 49" at bounding box center [497, 191] width 30 height 13
drag, startPoint x: 484, startPoint y: 192, endPoint x: 546, endPoint y: 192, distance: 61.8
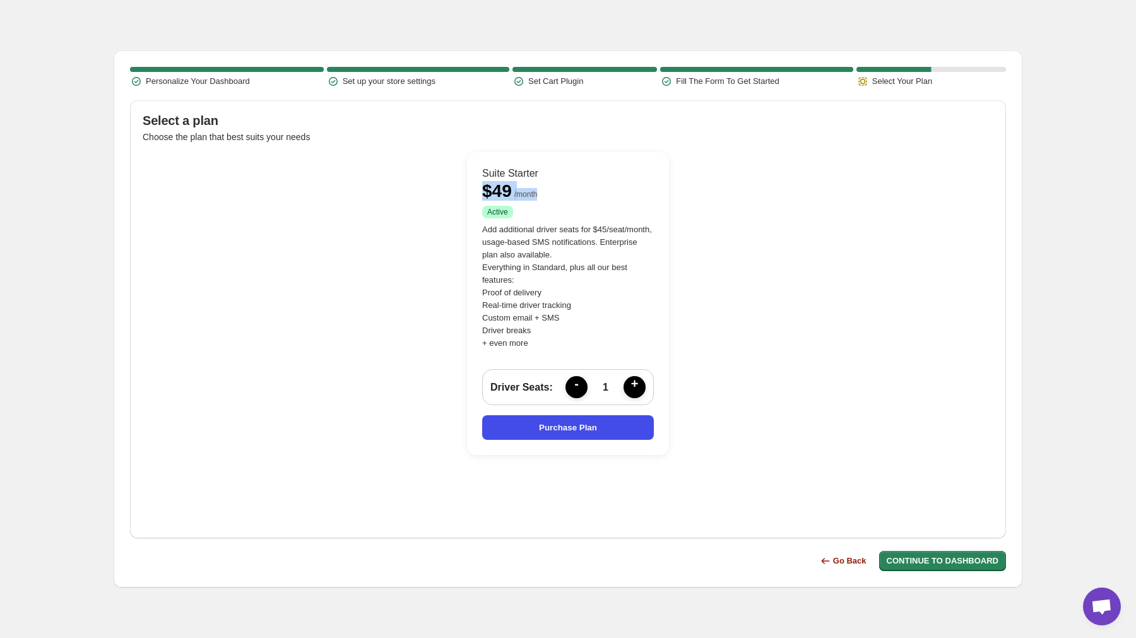
click at [546, 192] on div "$ 49 / month" at bounding box center [568, 193] width 172 height 16
click at [550, 169] on p "Suite Starter" at bounding box center [568, 173] width 172 height 13
